Goal: Information Seeking & Learning: Find specific fact

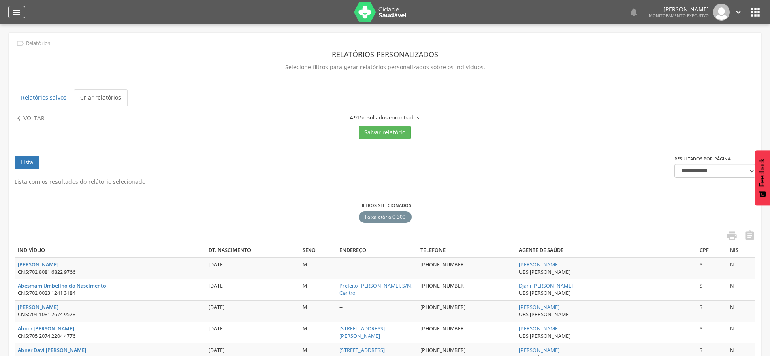
click at [17, 17] on icon "" at bounding box center [17, 12] width 10 height 10
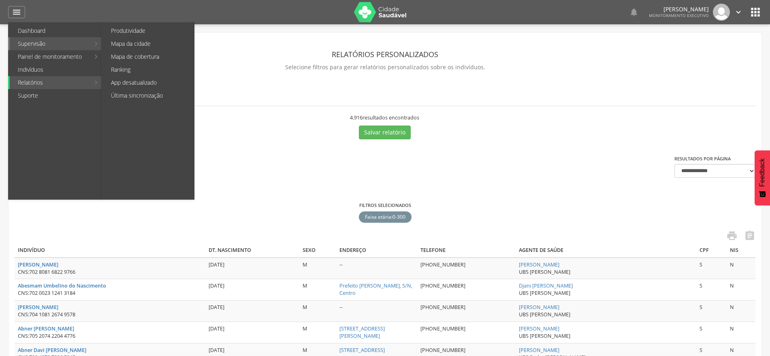
click at [42, 44] on link "Supervisão" at bounding box center [50, 43] width 80 height 13
click at [145, 98] on link "Última sincronização" at bounding box center [148, 95] width 91 height 13
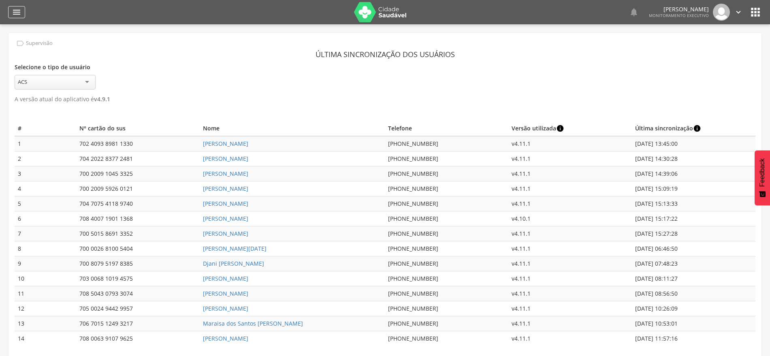
click at [23, 9] on div "" at bounding box center [16, 12] width 17 height 12
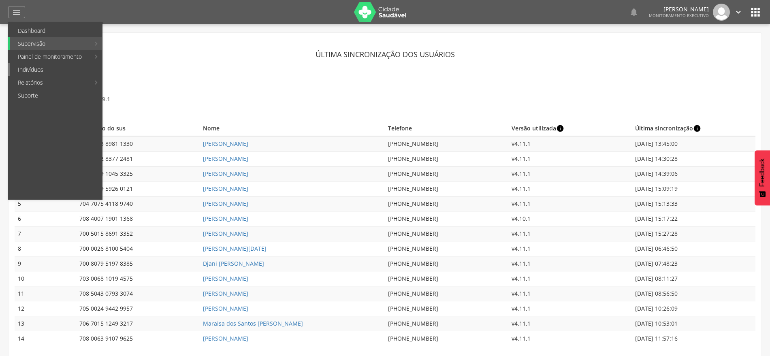
click at [35, 68] on link "Indivíduos" at bounding box center [56, 69] width 92 height 13
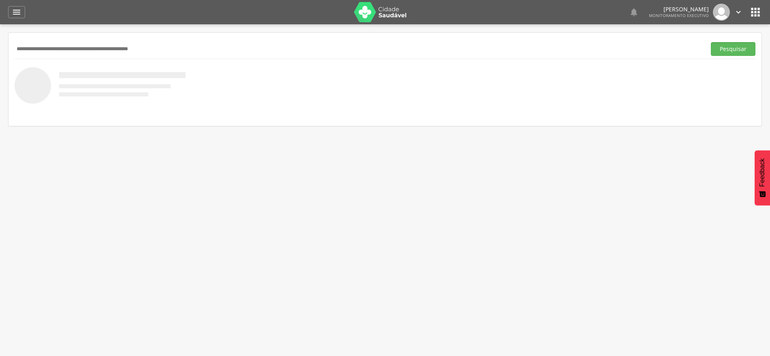
click at [71, 51] on input "text" at bounding box center [359, 49] width 688 height 14
paste input "**********"
type input "**********"
click at [711, 42] on button "Pesquisar" at bounding box center [733, 49] width 45 height 14
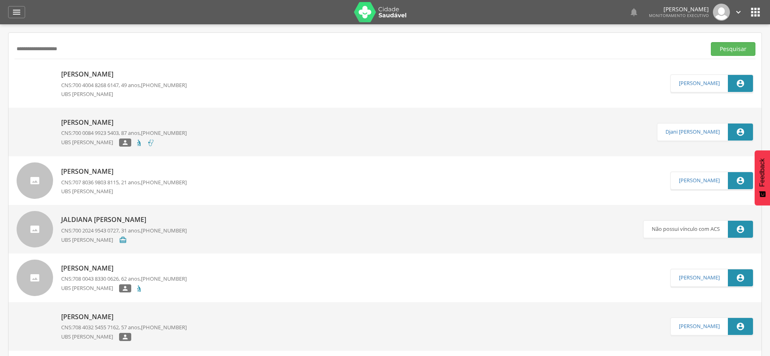
click at [130, 74] on p "[PERSON_NAME]" at bounding box center [124, 74] width 126 height 9
type input "**********"
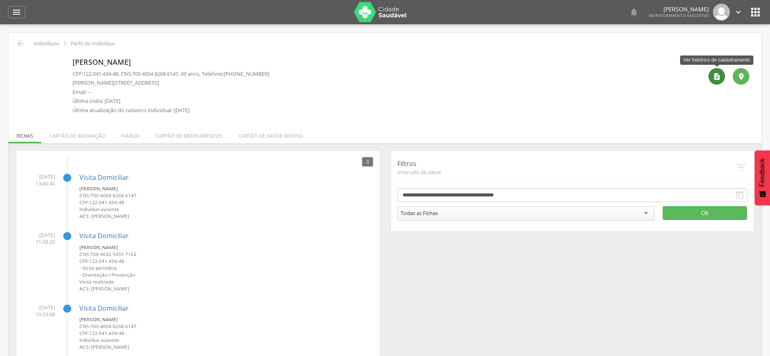
click at [714, 76] on icon "" at bounding box center [717, 76] width 8 height 8
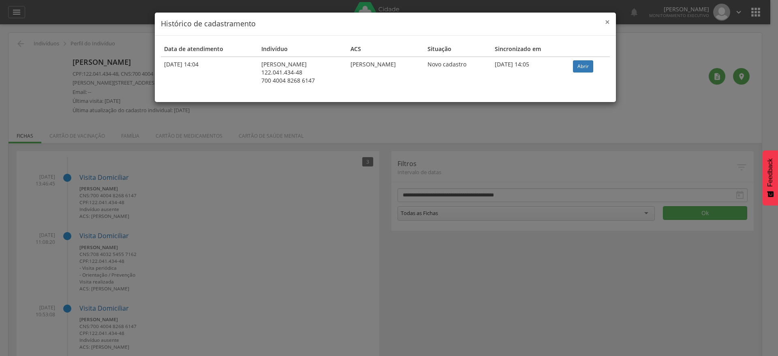
click at [606, 21] on span "×" at bounding box center [607, 21] width 5 height 11
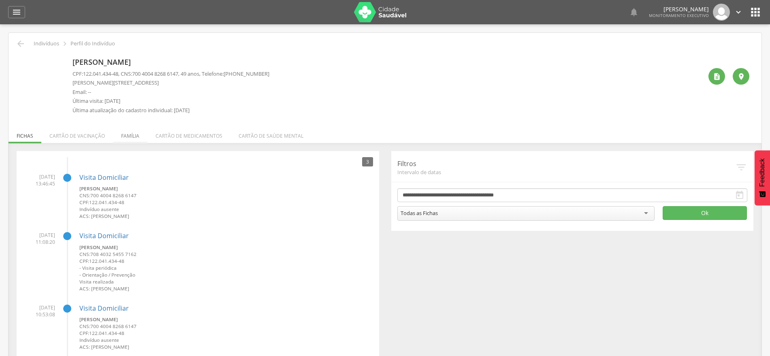
click at [130, 138] on li "Família" at bounding box center [130, 133] width 34 height 19
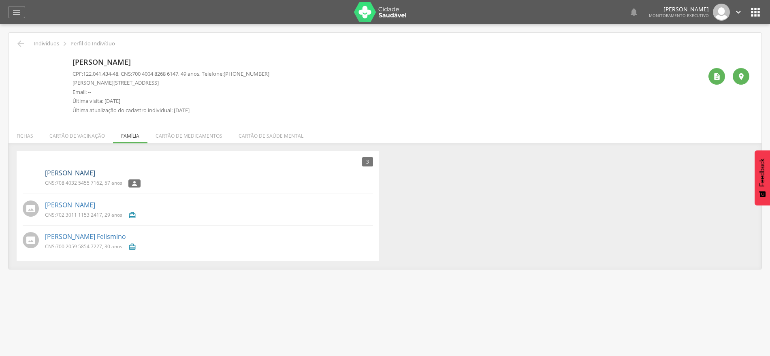
click at [81, 170] on link "[PERSON_NAME]" at bounding box center [70, 172] width 50 height 9
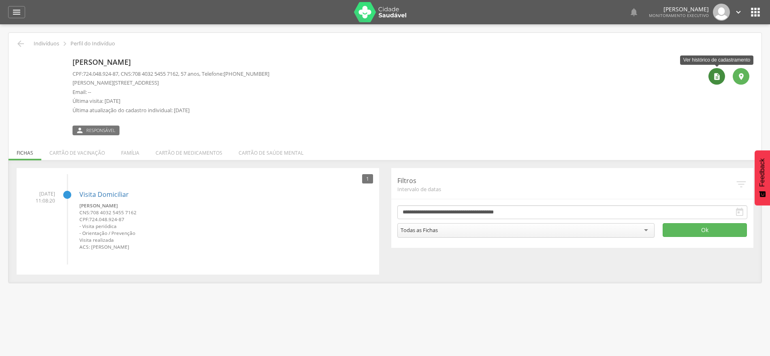
click at [717, 79] on icon "" at bounding box center [717, 76] width 8 height 8
